Goal: Navigation & Orientation: Find specific page/section

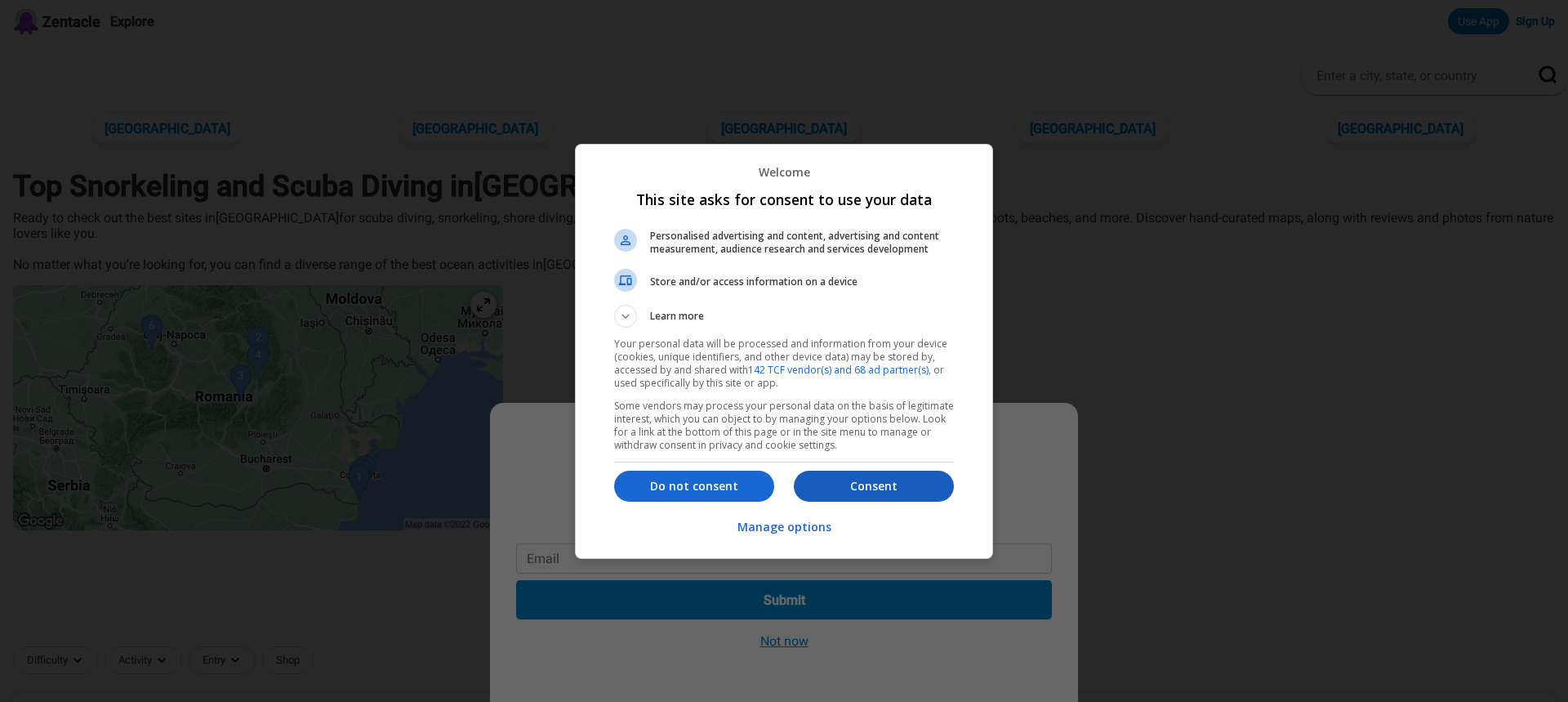
click at [938, 483] on p "Consent" at bounding box center [873, 486] width 160 height 17
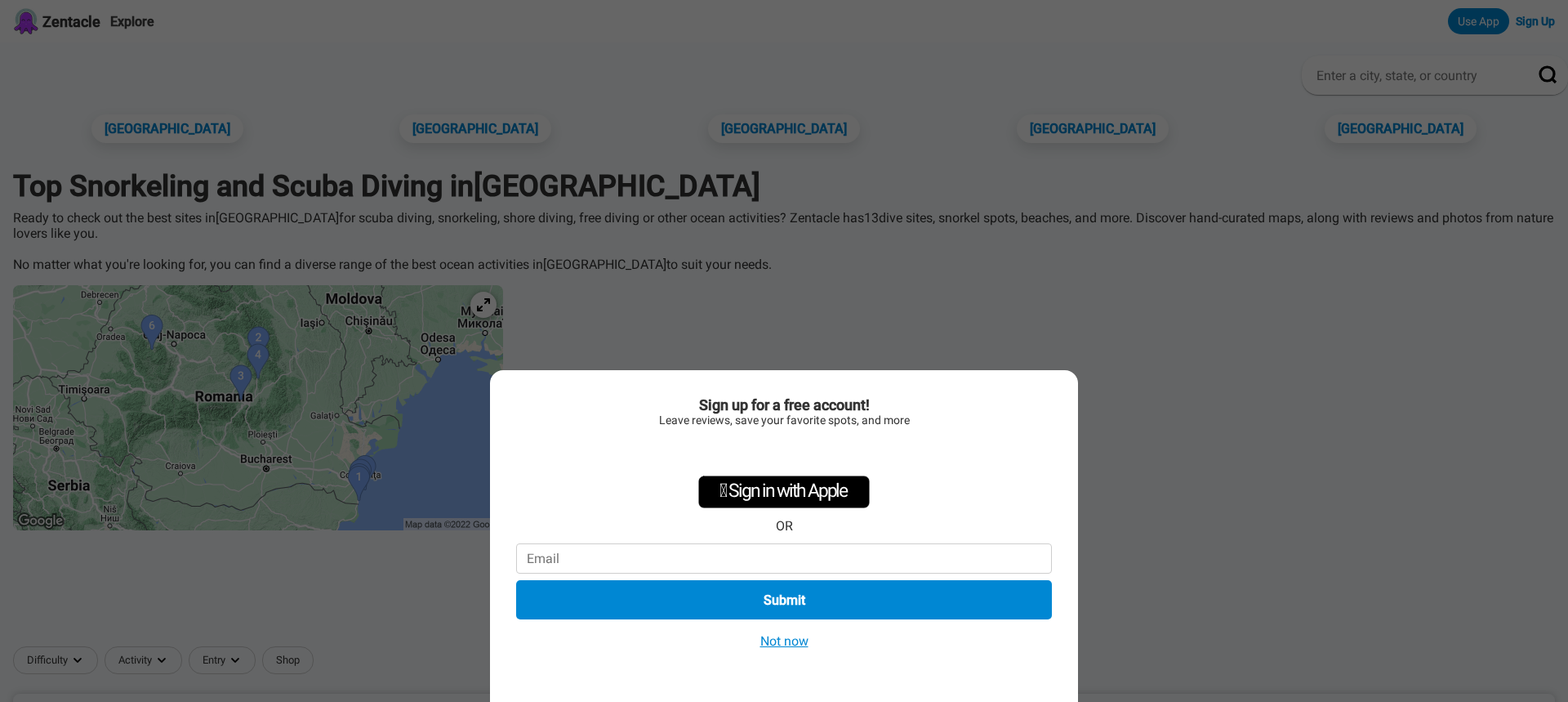
click at [785, 644] on button "Not now" at bounding box center [785, 642] width 58 height 18
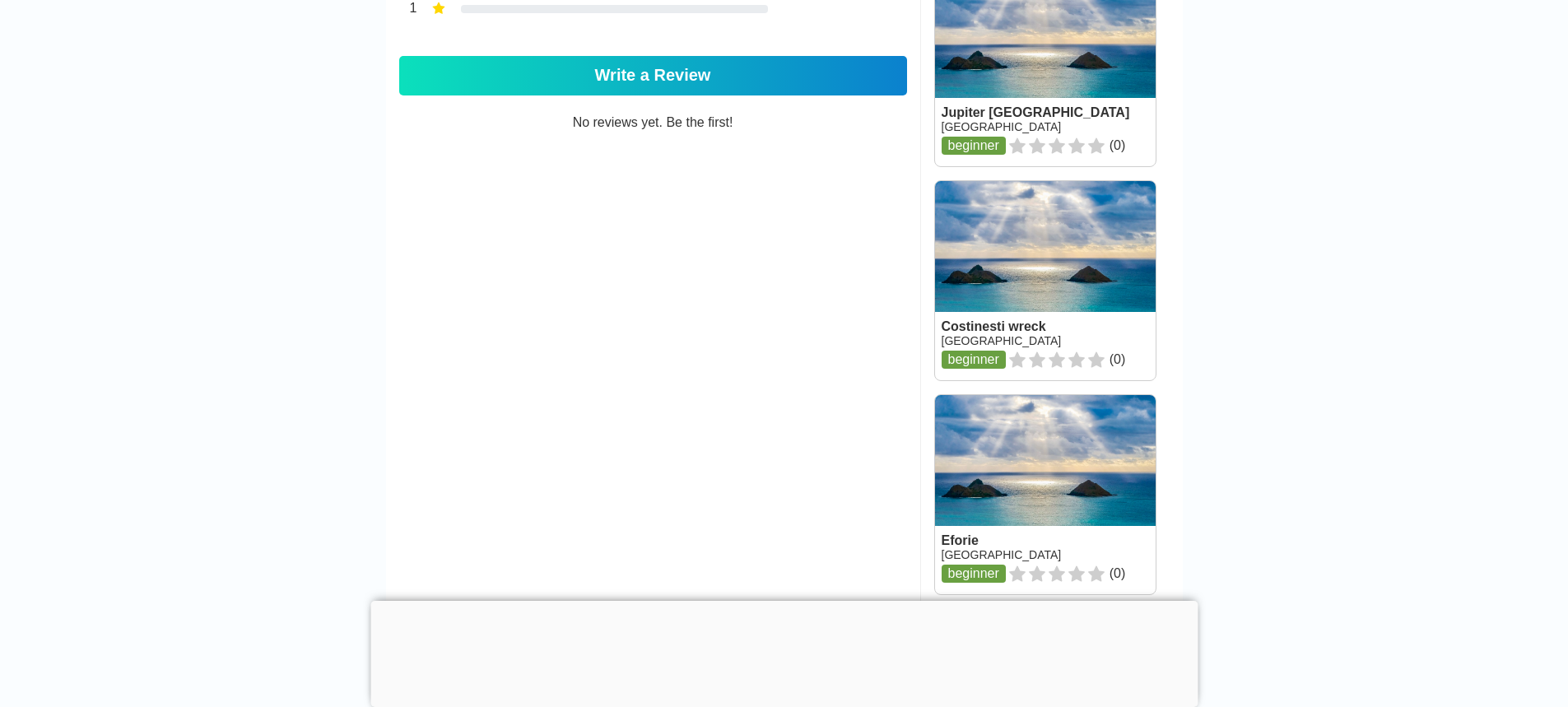
scroll to position [632, 0]
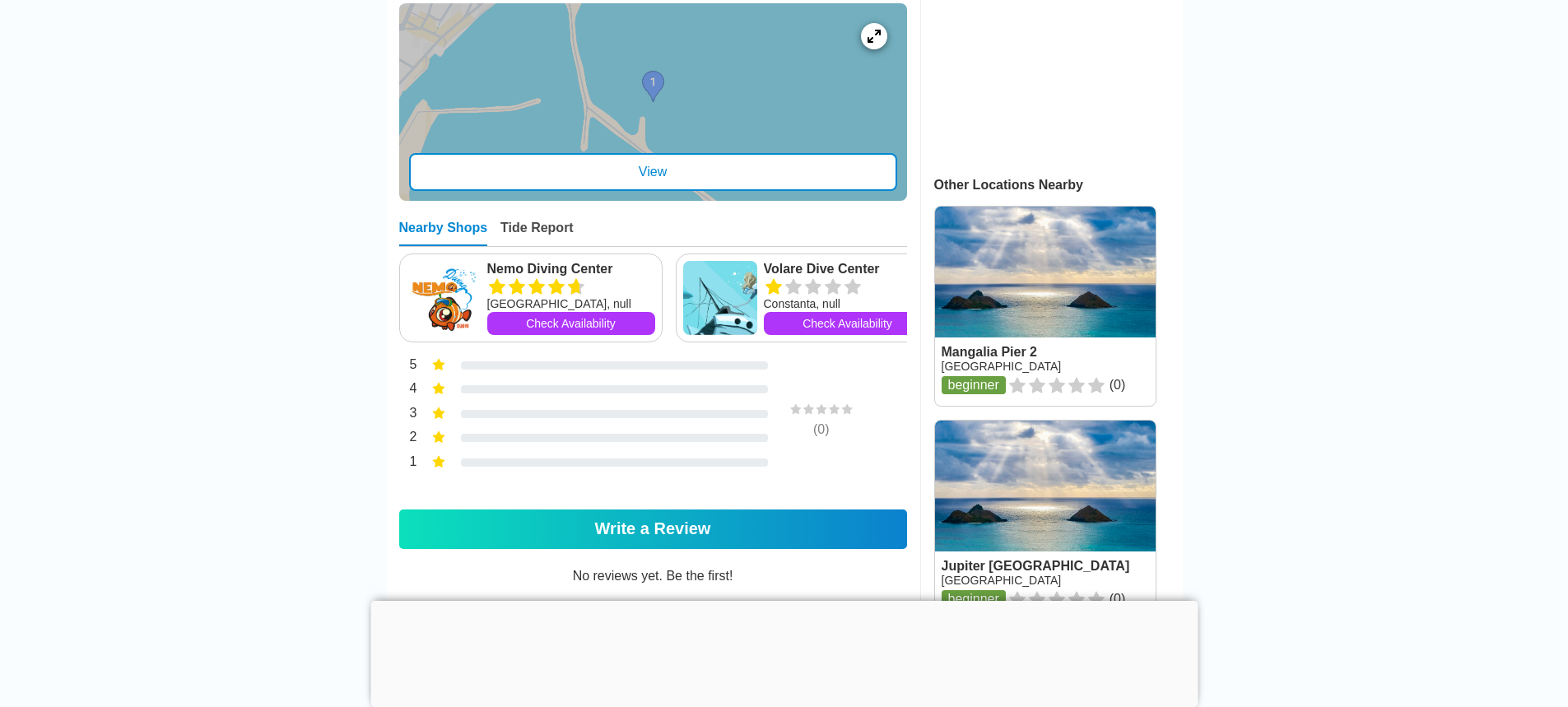
click at [582, 169] on div "View" at bounding box center [652, 171] width 488 height 38
